Goal: Task Accomplishment & Management: Manage account settings

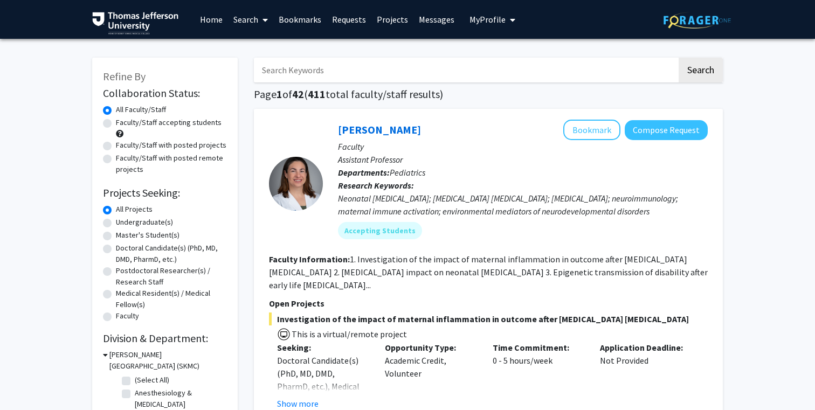
click at [496, 23] on span "My Profile" at bounding box center [487, 19] width 36 height 11
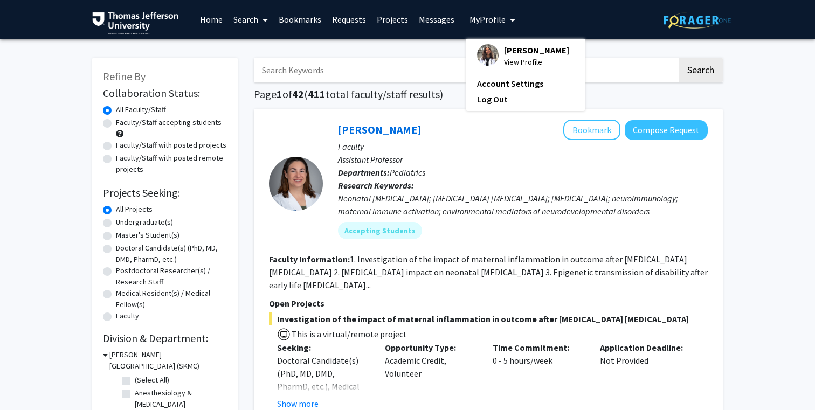
click at [497, 57] on div "[PERSON_NAME] View Profile" at bounding box center [523, 56] width 92 height 24
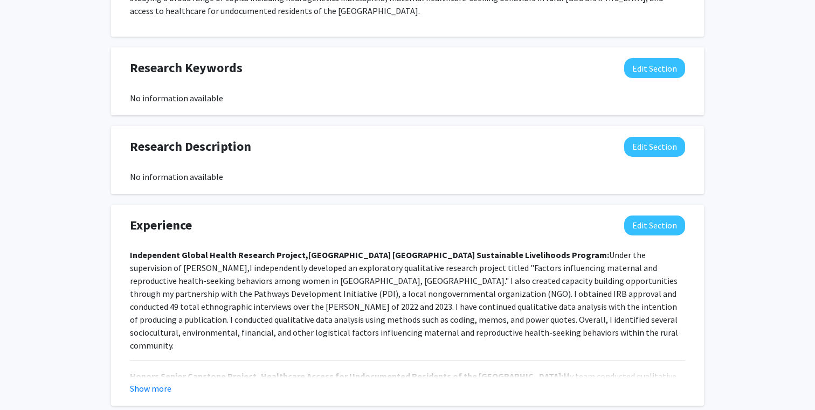
scroll to position [573, 0]
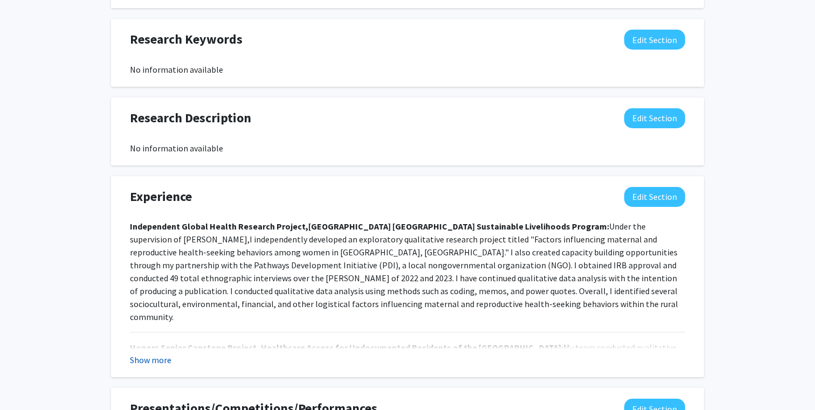
click at [145, 357] on button "Show more" at bounding box center [150, 359] width 41 height 13
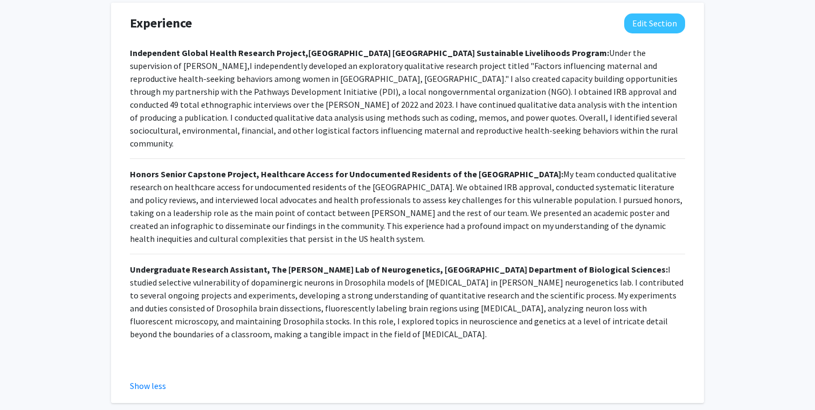
scroll to position [750, 0]
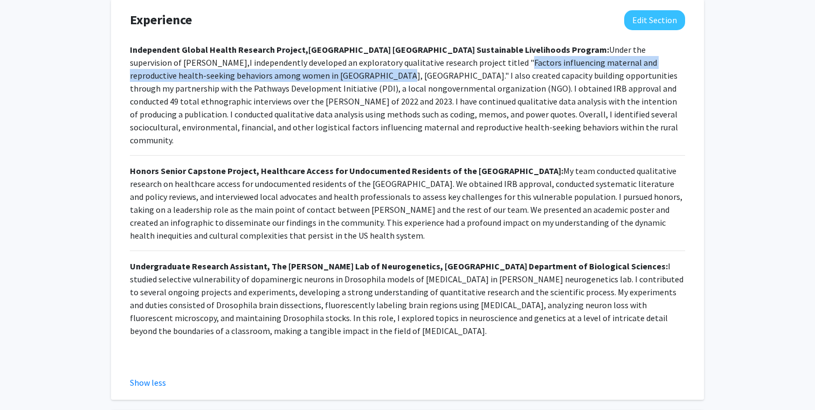
drag, startPoint x: 432, startPoint y: 62, endPoint x: 296, endPoint y: 72, distance: 135.6
click at [296, 72] on span "I independently developed an exploratory qualitative research project titled "F…" at bounding box center [404, 101] width 548 height 88
copy span "Factors influencing maternal and reproductive health-seeking behaviors among wo…"
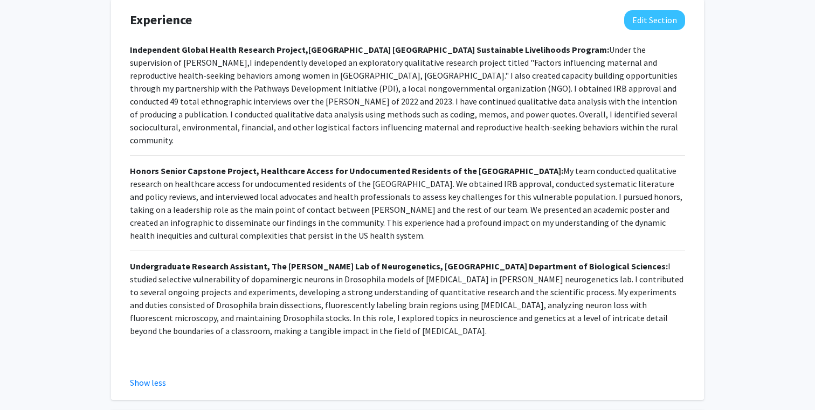
click at [447, 53] on strong "[GEOGRAPHIC_DATA] [GEOGRAPHIC_DATA] Sustainable Livelihoods Program:" at bounding box center [458, 49] width 301 height 11
click at [432, 63] on span "I independently developed an exploratory qualitative research project titled "F…" at bounding box center [404, 101] width 548 height 88
click at [436, 66] on span "I independently developed an exploratory qualitative research project titled "F…" at bounding box center [404, 101] width 548 height 88
click at [435, 65] on span "I independently developed an exploratory qualitative research project titled "F…" at bounding box center [404, 101] width 548 height 88
drag, startPoint x: 435, startPoint y: 61, endPoint x: 266, endPoint y: 67, distance: 169.2
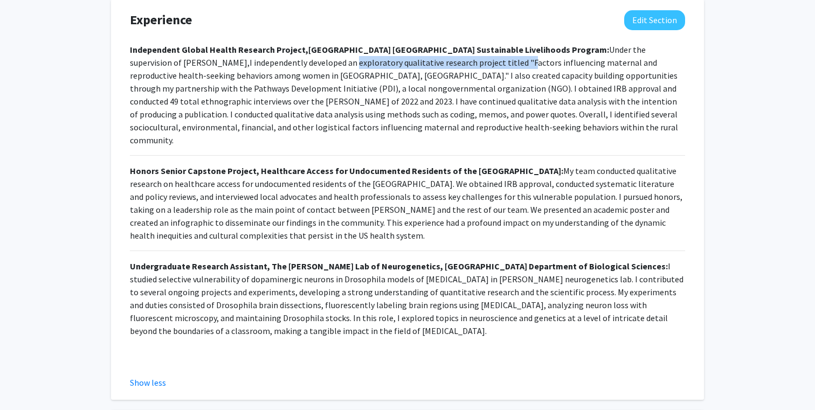
click at [266, 67] on span "I independently developed an exploratory qualitative research project titled "F…" at bounding box center [404, 101] width 548 height 88
click at [412, 87] on span "I independently developed an exploratory qualitative research project titled "F…" at bounding box center [404, 101] width 548 height 88
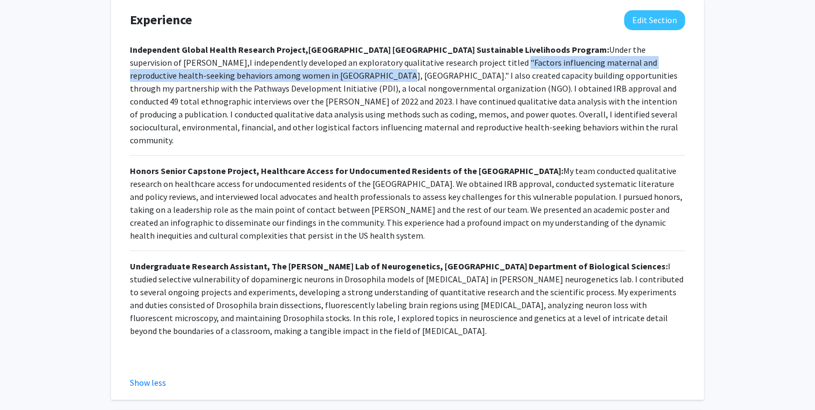
drag, startPoint x: 430, startPoint y: 59, endPoint x: 296, endPoint y: 75, distance: 135.0
click at [296, 75] on span "I independently developed an exploratory qualitative research project titled "F…" at bounding box center [404, 101] width 548 height 88
copy span ""Factors influencing maternal and reproductive health-seeking behaviors among w…"
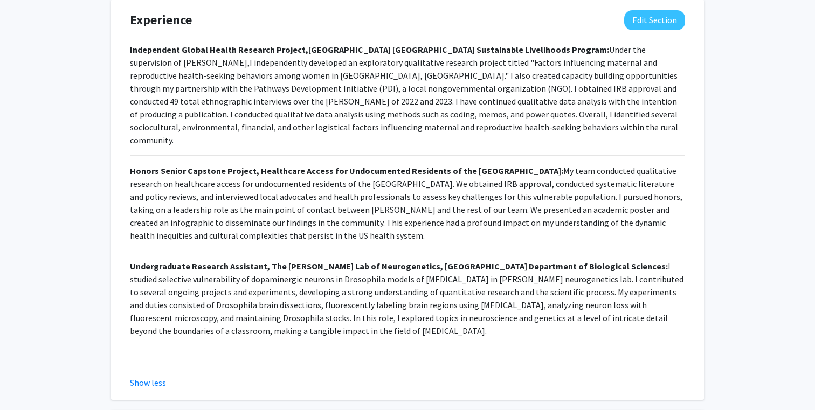
click at [163, 95] on span "I independently developed an exploratory qualitative research project titled "F…" at bounding box center [404, 101] width 548 height 88
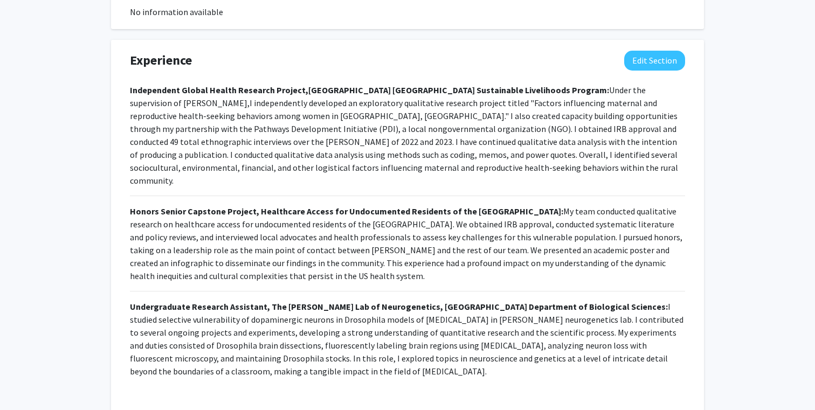
drag, startPoint x: 129, startPoint y: 89, endPoint x: 448, endPoint y: 357, distance: 416.4
click at [448, 357] on div "Independent Global Health Research Project, Lehigh University Uganda Sustainabl…" at bounding box center [407, 248] width 555 height 329
copy div "Independent Global Health Research Project, Lehigh University Uganda Sustainabl…"
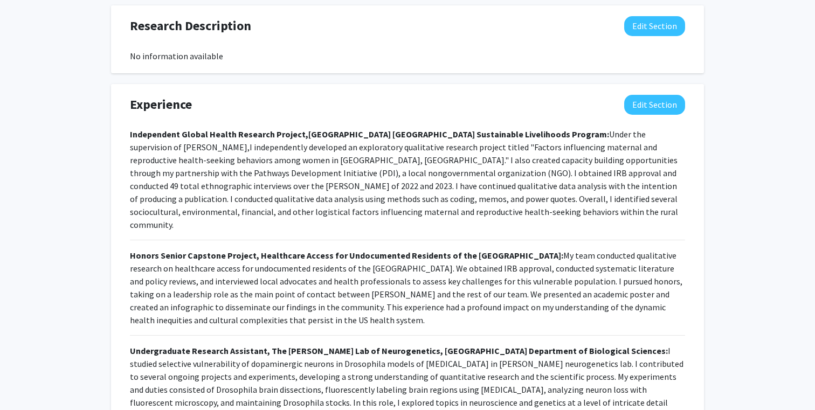
scroll to position [657, 0]
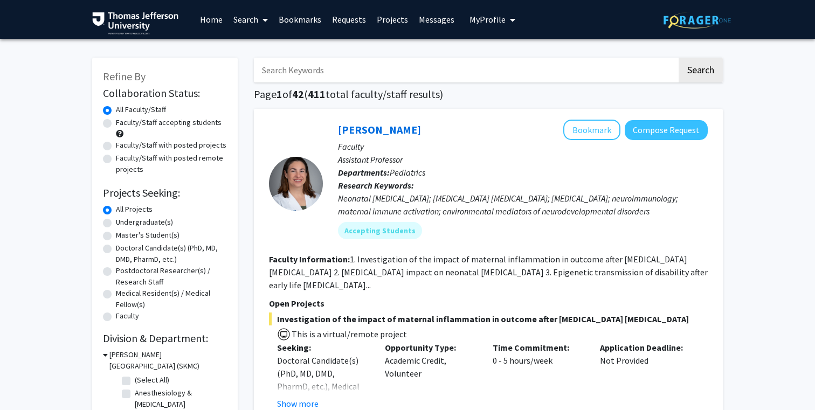
click at [470, 13] on button "My Profile" at bounding box center [492, 19] width 52 height 39
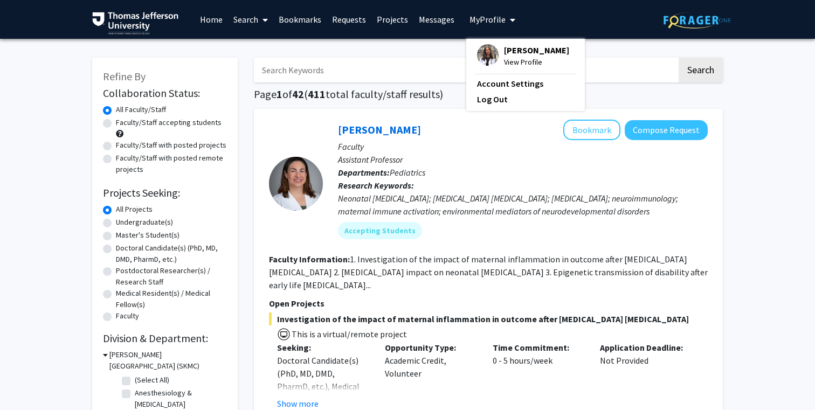
click at [487, 51] on img at bounding box center [488, 55] width 22 height 22
